Goal: Transaction & Acquisition: Purchase product/service

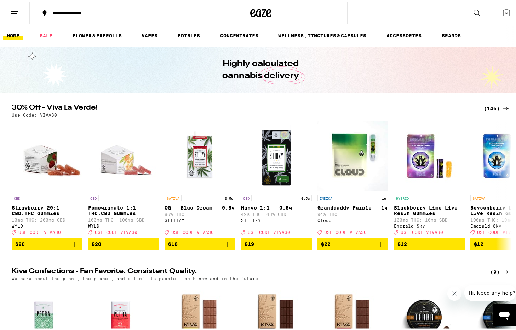
click at [491, 107] on div "(146)" at bounding box center [496, 107] width 26 height 8
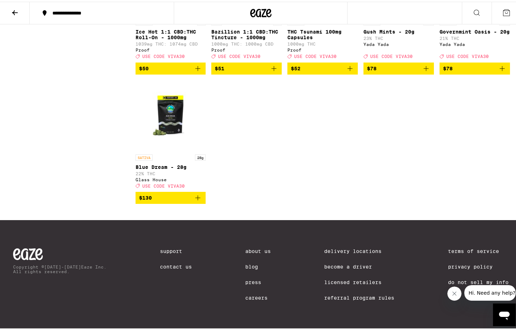
scroll to position [3974, 0]
